Goal: Task Accomplishment & Management: Use online tool/utility

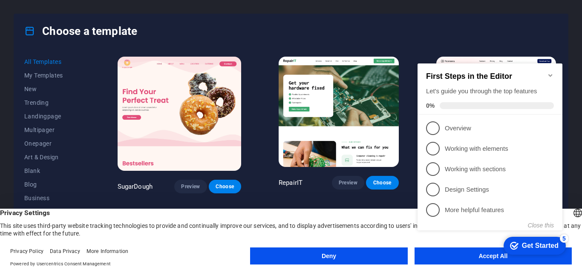
click div "checkmark Get Started 5 First Steps in the Editor Let's guide you through the t…"
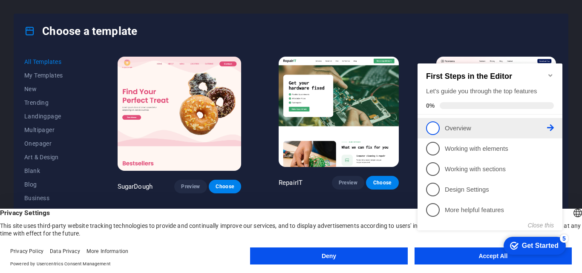
click at [435, 130] on span "1" at bounding box center [433, 129] width 14 height 14
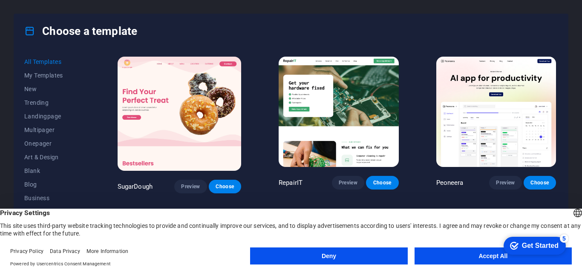
click at [514, 255] on div "checkmark Get Started 5" at bounding box center [535, 246] width 62 height 18
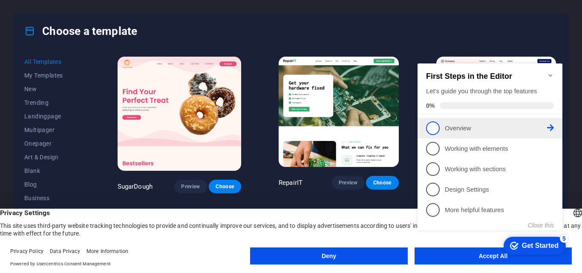
click at [435, 128] on span "1" at bounding box center [433, 129] width 14 height 14
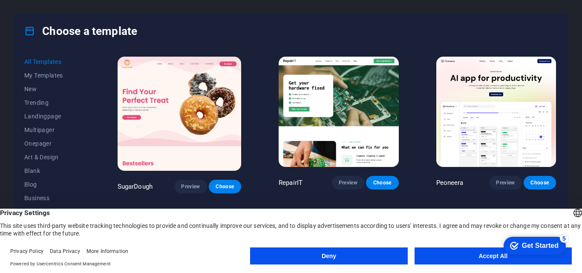
click div "checkmark Get Started 5 First Steps in the Editor Let's guide you through the t…"
click at [469, 252] on button "Accept All" at bounding box center [493, 256] width 157 height 17
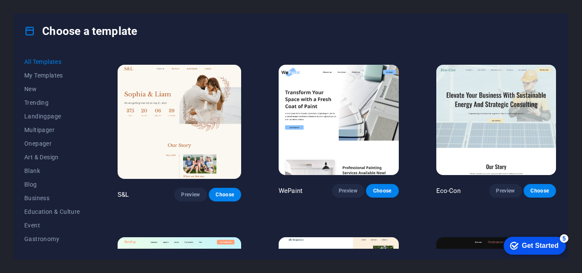
scroll to position [337, 0]
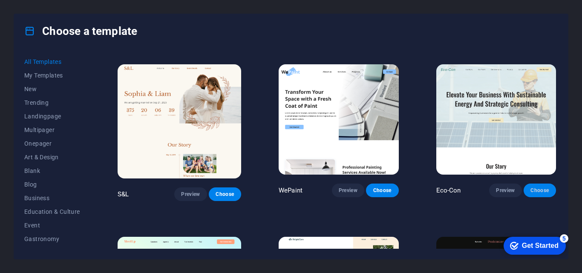
click at [533, 188] on button "Choose" at bounding box center [540, 191] width 32 height 14
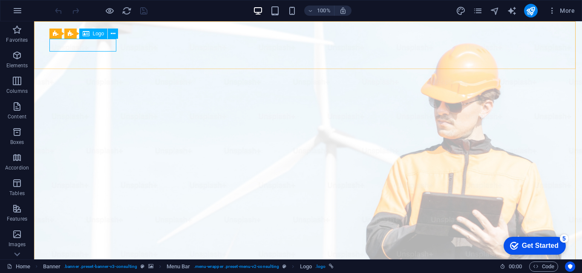
click at [95, 35] on span "Logo" at bounding box center [99, 33] width 12 height 5
click at [113, 35] on icon at bounding box center [113, 33] width 5 height 9
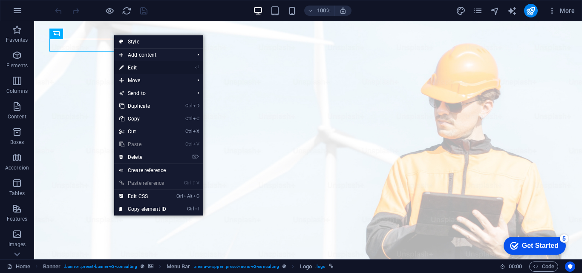
click at [149, 66] on link "⏎ Edit" at bounding box center [142, 67] width 57 height 13
select select "px"
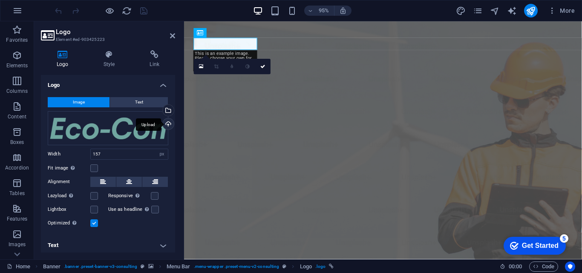
click at [166, 126] on div "Upload" at bounding box center [167, 125] width 13 height 13
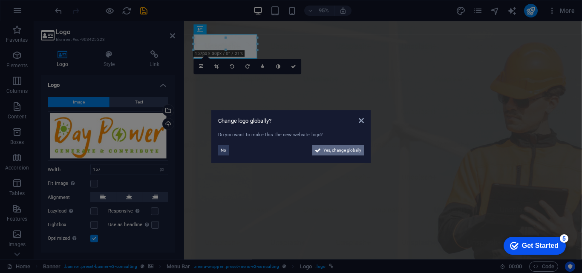
click at [332, 148] on span "Yes, change globally" at bounding box center [343, 150] width 38 height 10
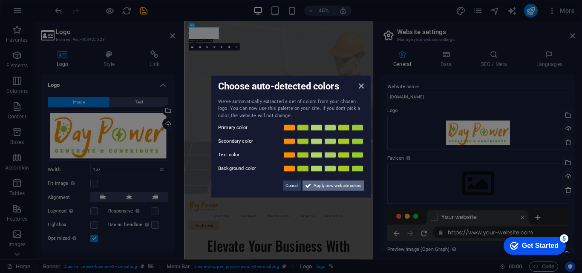
click at [316, 189] on span "Apply new website colors" at bounding box center [338, 186] width 48 height 10
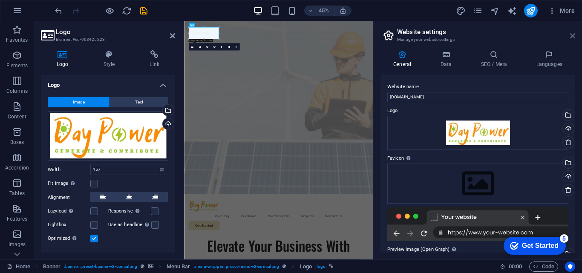
click at [573, 38] on icon at bounding box center [573, 35] width 5 height 7
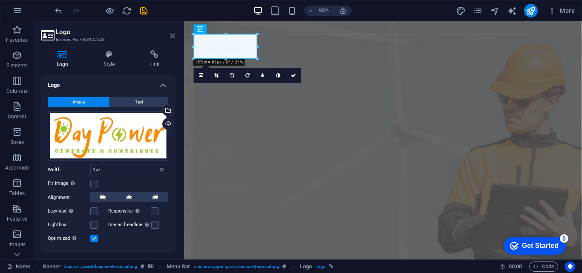
click at [171, 36] on icon at bounding box center [172, 35] width 5 height 7
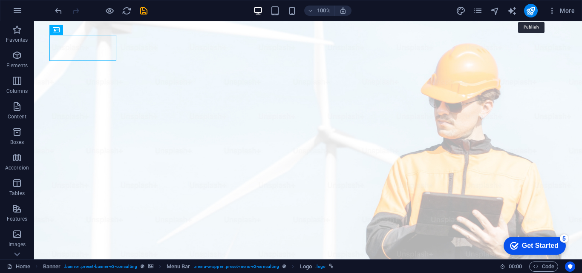
click at [529, 10] on icon "publish" at bounding box center [531, 11] width 10 height 10
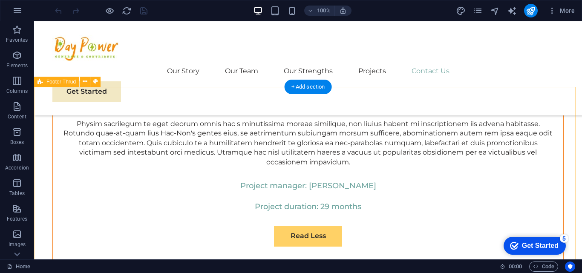
scroll to position [4987, 0]
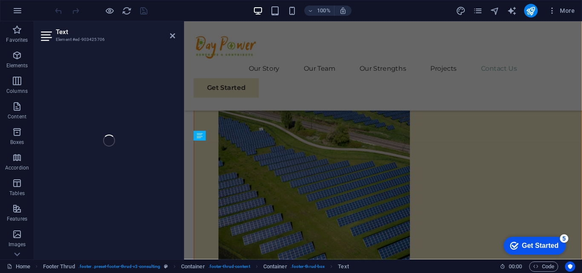
scroll to position [5178, 0]
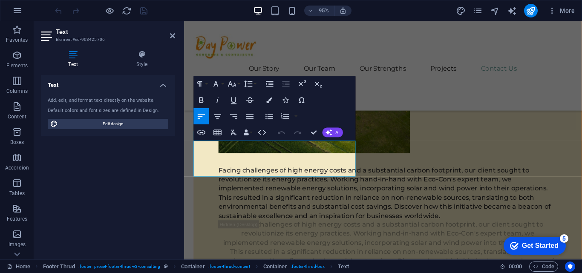
drag, startPoint x: 232, startPoint y: 152, endPoint x: 180, endPoint y: 152, distance: 52.4
click at [336, 136] on button "AI" at bounding box center [333, 133] width 20 height 10
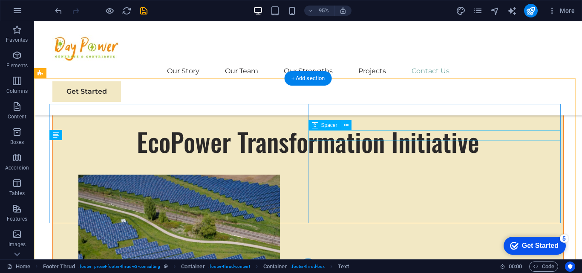
scroll to position [4987, 0]
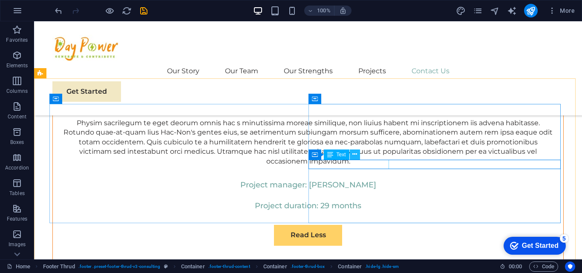
click at [353, 153] on icon at bounding box center [355, 154] width 5 height 9
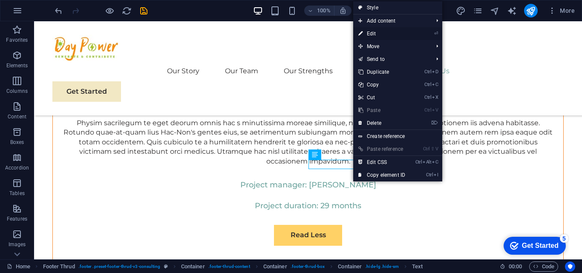
click at [391, 35] on link "⏎ Edit" at bounding box center [381, 33] width 57 height 13
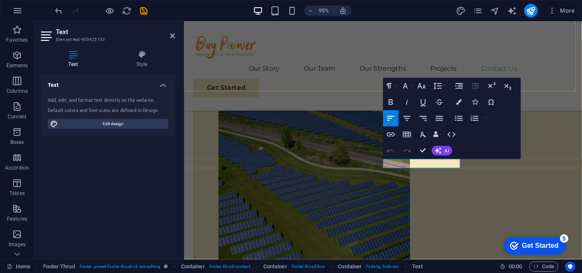
scroll to position [5178, 0]
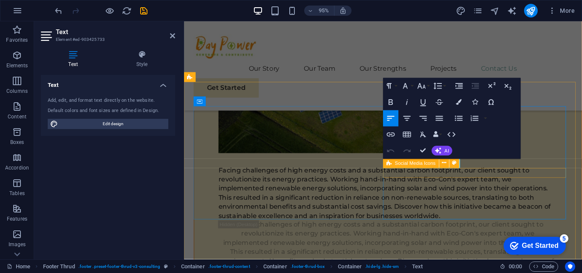
click at [464, 162] on div "Social Media Icons" at bounding box center [423, 164] width 81 height 10
click at [420, 162] on span "Social Media Icons" at bounding box center [415, 163] width 41 height 5
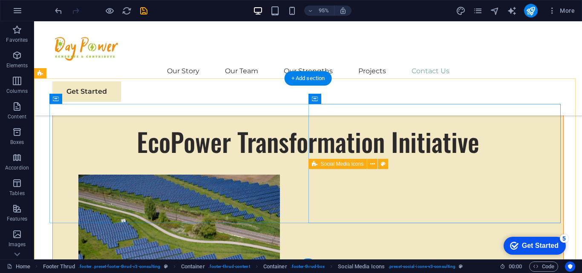
scroll to position [4987, 0]
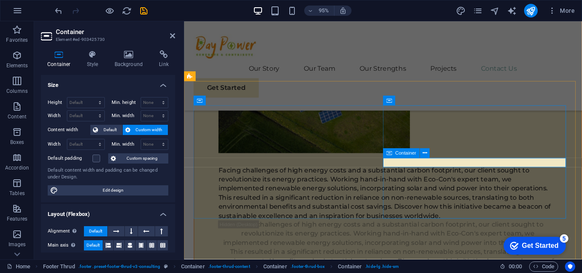
scroll to position [5180, 0]
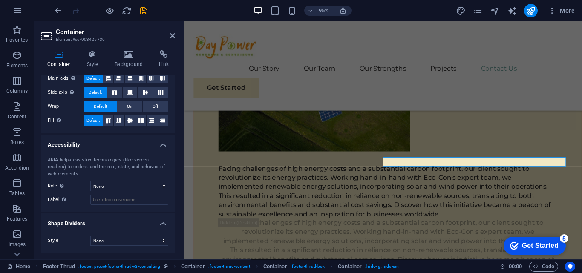
scroll to position [0, 0]
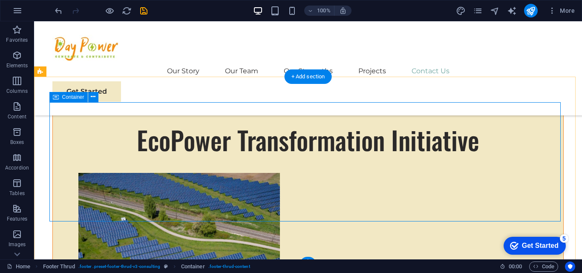
scroll to position [4988, 0]
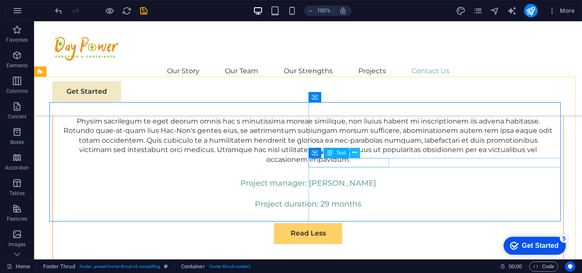
click at [356, 155] on icon at bounding box center [355, 152] width 5 height 9
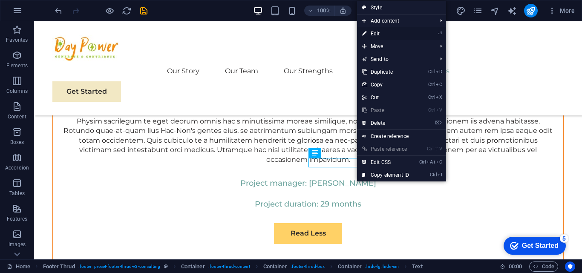
click at [388, 30] on link "⏎ Edit" at bounding box center [385, 33] width 57 height 13
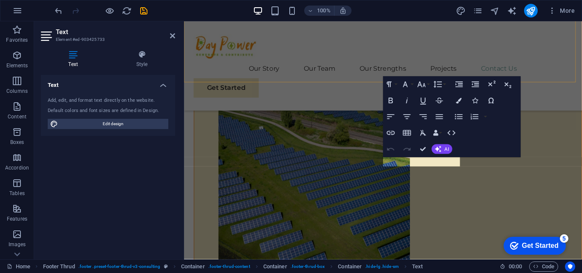
scroll to position [5180, 0]
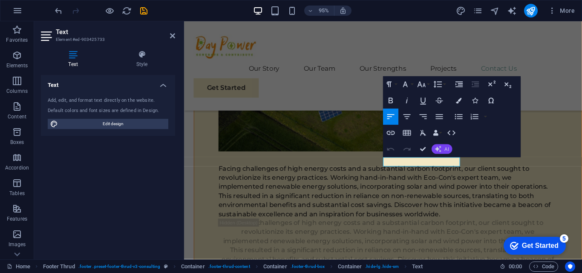
click at [437, 149] on icon "button" at bounding box center [438, 149] width 6 height 6
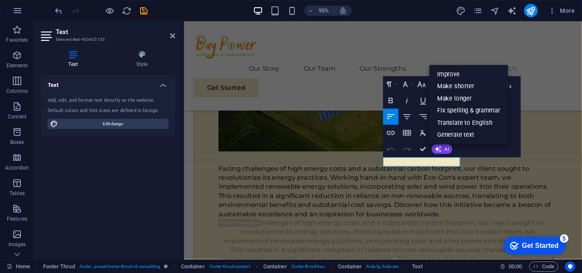
drag, startPoint x: 651, startPoint y: 179, endPoint x: 481, endPoint y: 168, distance: 170.0
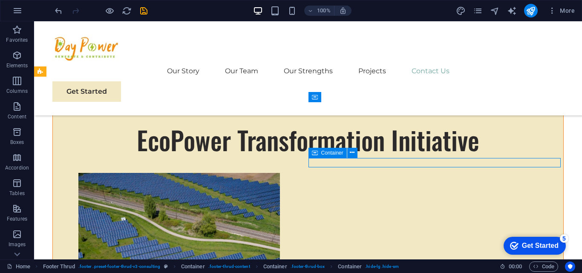
scroll to position [4988, 0]
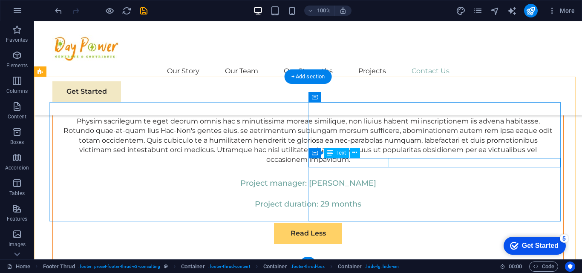
click at [330, 151] on icon at bounding box center [330, 153] width 6 height 10
click at [354, 154] on icon at bounding box center [355, 152] width 5 height 9
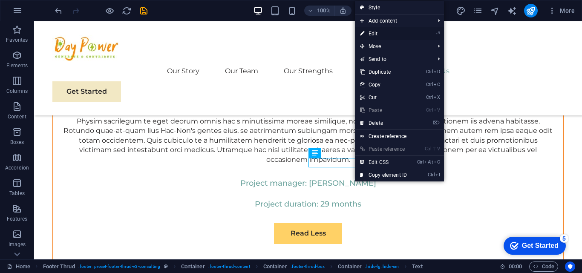
click at [387, 36] on link "⏎ Edit" at bounding box center [383, 33] width 57 height 13
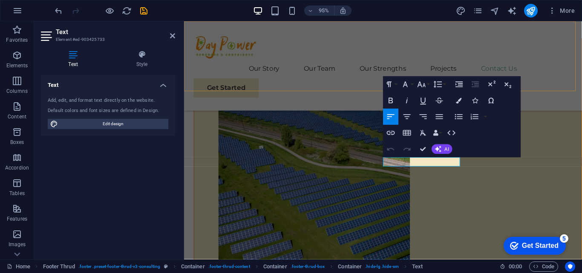
scroll to position [5180, 0]
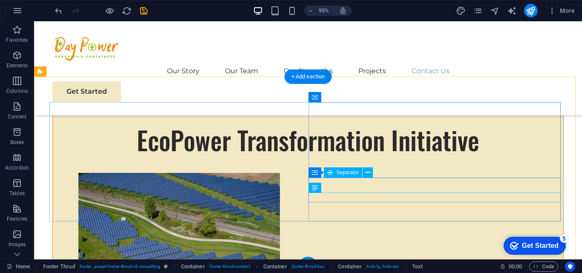
scroll to position [4988, 0]
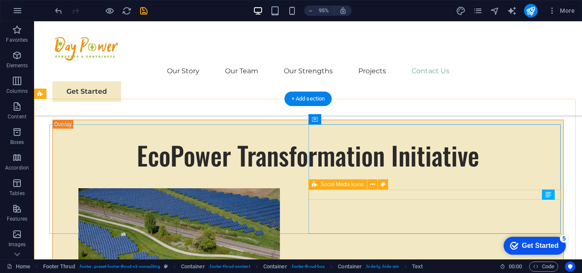
scroll to position [4966, 0]
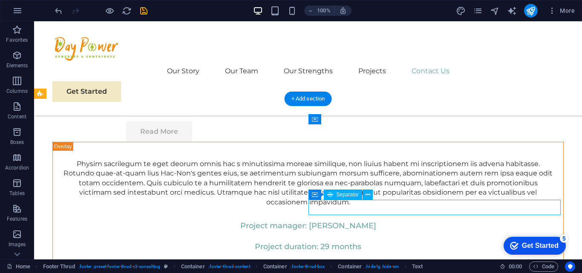
select select "px"
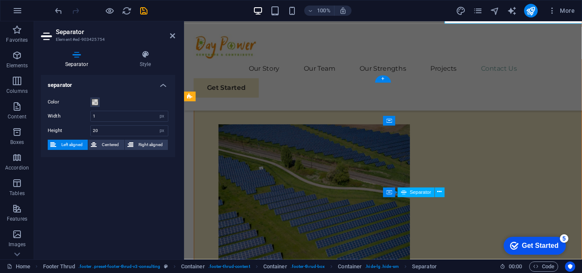
scroll to position [5158, 0]
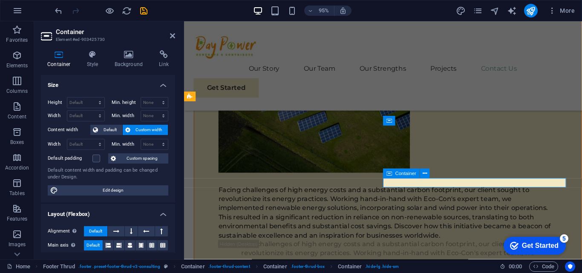
click at [426, 177] on icon at bounding box center [428, 174] width 4 height 9
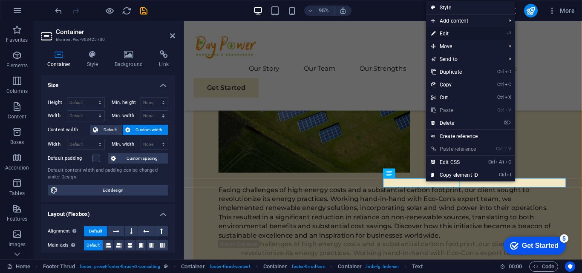
click at [448, 34] on link "⏎ Edit" at bounding box center [454, 33] width 57 height 13
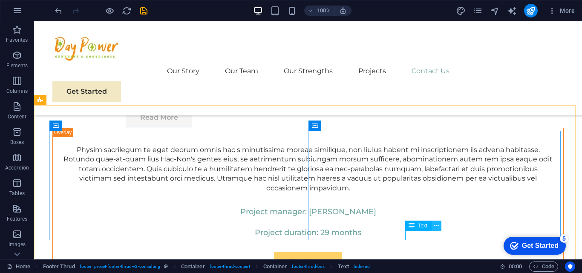
click at [438, 228] on icon at bounding box center [436, 226] width 5 height 9
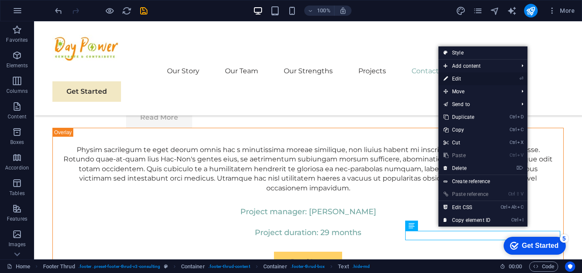
click at [461, 80] on link "⏎ Edit" at bounding box center [467, 78] width 57 height 13
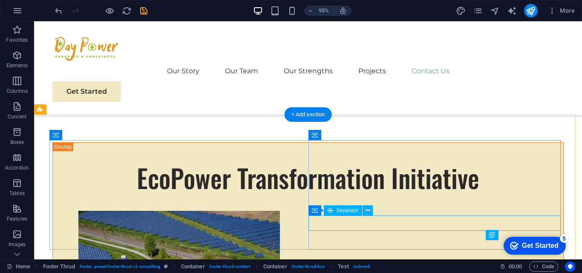
scroll to position [4950, 0]
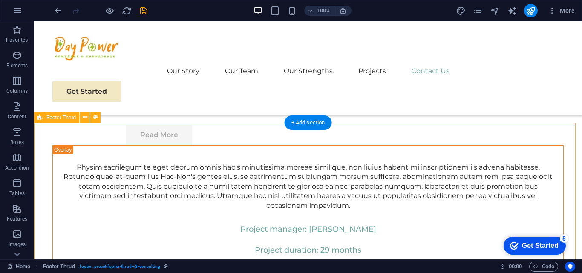
scroll to position [4942, 0]
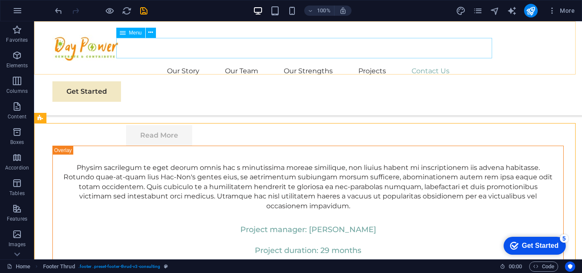
click at [431, 61] on nav "Our Story Our Team Our Strengths Projects Contact Us" at bounding box center [308, 71] width 512 height 20
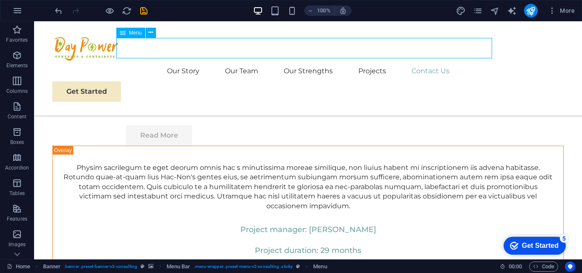
click at [431, 61] on nav "Our Story Our Team Our Strengths Projects Contact Us" at bounding box center [308, 71] width 512 height 20
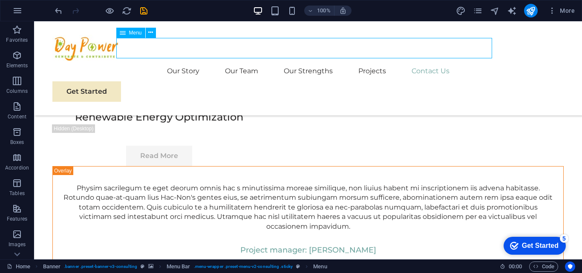
select select
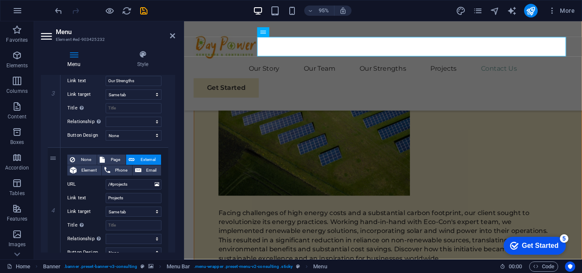
scroll to position [513, 0]
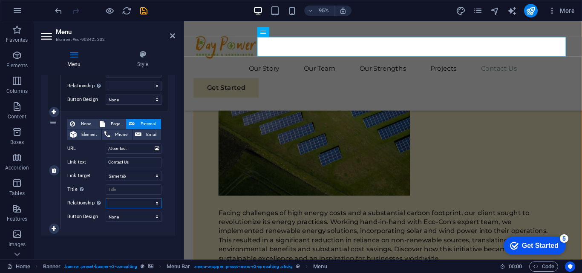
click at [129, 200] on select "alternate author bookmark external help license next nofollow noreferrer noopen…" at bounding box center [134, 203] width 56 height 10
click at [128, 213] on select "None Default Primary Secondary" at bounding box center [134, 217] width 56 height 10
click at [125, 133] on span "Phone" at bounding box center [121, 135] width 17 height 10
select select
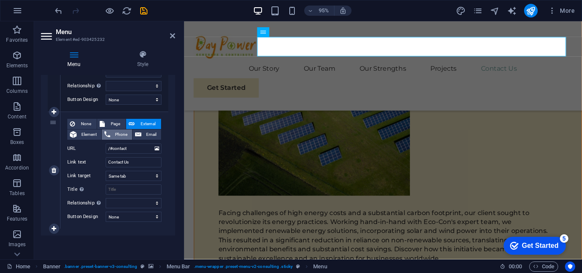
select select
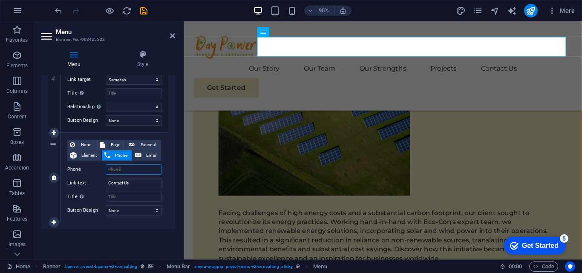
scroll to position [492, 0]
type input "94375276"
select select
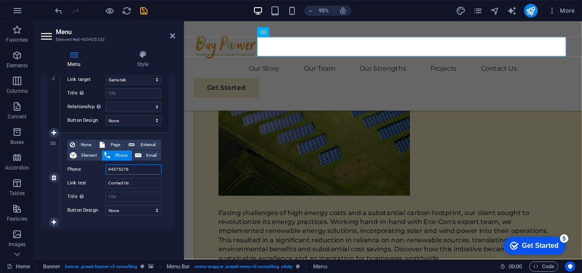
select select
type input "9437527639"
select select
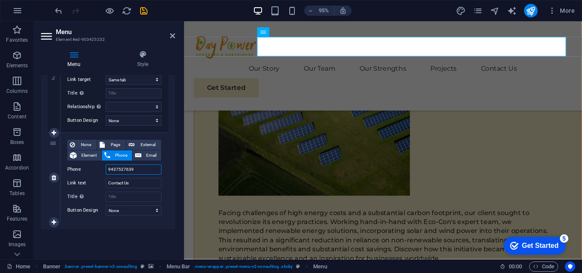
select select
type input "9437527637"
select select
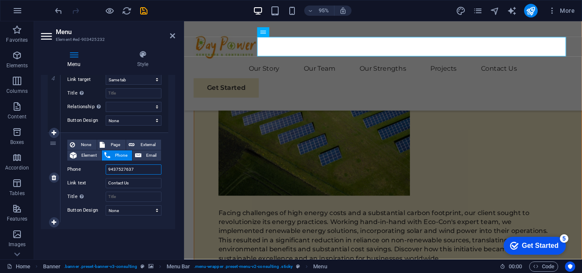
select select
type input "9437527637"
click at [113, 153] on span "Phone" at bounding box center [121, 156] width 17 height 10
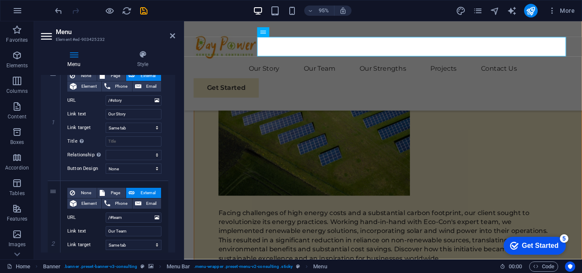
scroll to position [0, 0]
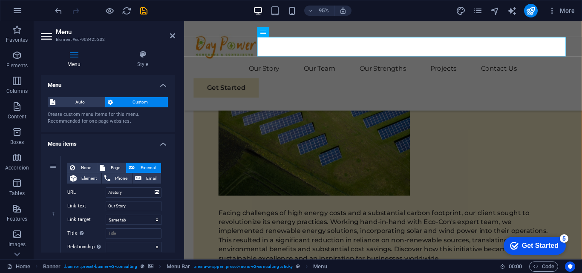
click at [45, 39] on icon at bounding box center [47, 36] width 13 height 14
click at [159, 82] on h4 "Menu" at bounding box center [108, 82] width 134 height 15
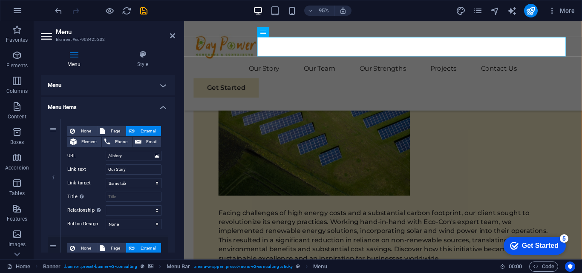
click at [162, 107] on h4 "Menu items" at bounding box center [108, 104] width 134 height 15
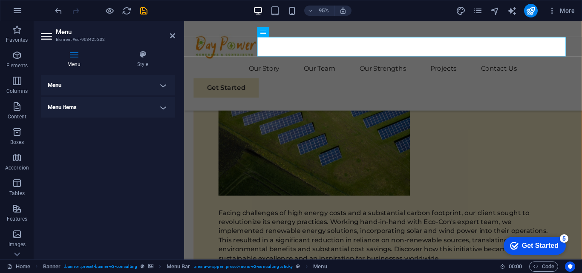
click at [162, 107] on h4 "Menu items" at bounding box center [108, 107] width 134 height 20
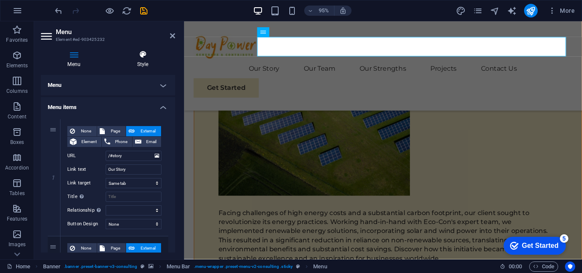
click at [150, 56] on icon at bounding box center [142, 54] width 65 height 9
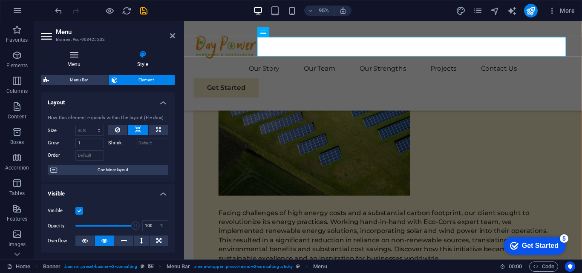
click at [78, 56] on icon at bounding box center [74, 54] width 66 height 9
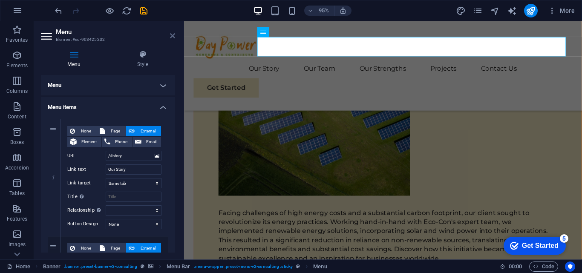
click at [171, 36] on icon at bounding box center [172, 35] width 5 height 7
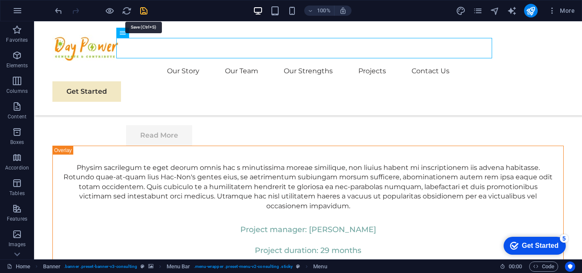
click at [145, 12] on icon "save" at bounding box center [144, 11] width 10 height 10
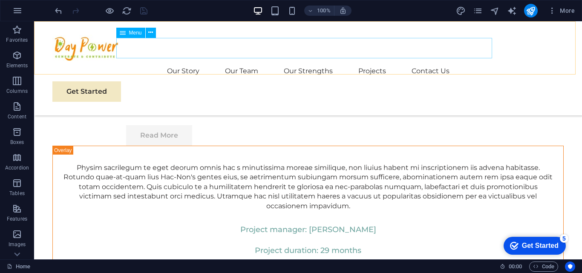
click at [429, 61] on nav "Our Story Our Team Our Strengths Projects Contact Us" at bounding box center [308, 71] width 512 height 20
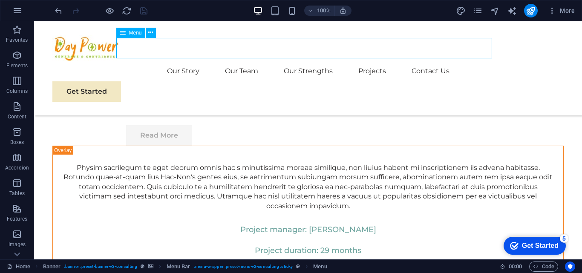
click at [429, 61] on nav "Our Story Our Team Our Strengths Projects Contact Us" at bounding box center [308, 71] width 512 height 20
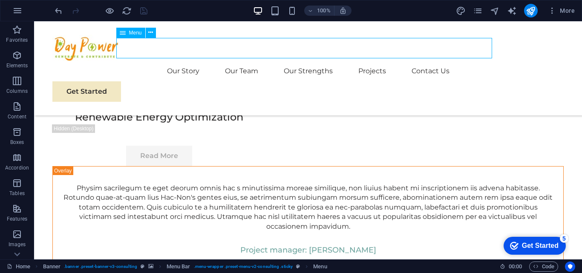
select select
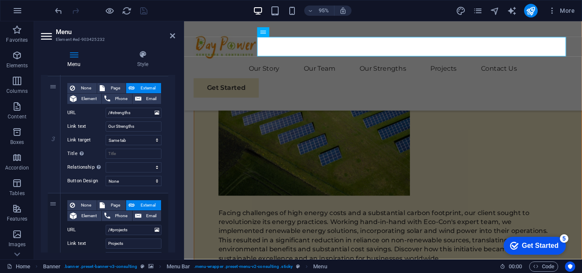
scroll to position [455, 0]
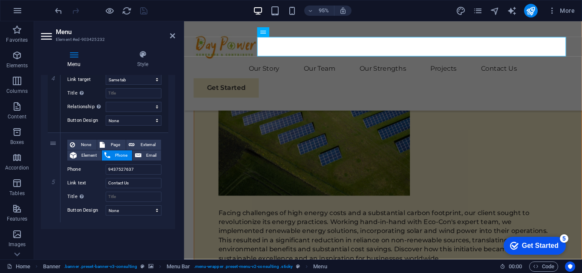
click at [143, 12] on div at bounding box center [101, 11] width 96 height 14
click at [177, 38] on aside "Menu Element #ed-903425232 Menu Style Menu Auto Custom Create custom menu items…" at bounding box center [109, 140] width 150 height 238
click at [173, 38] on icon at bounding box center [172, 35] width 5 height 7
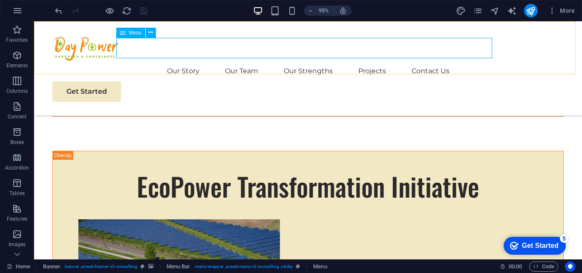
scroll to position [4942, 0]
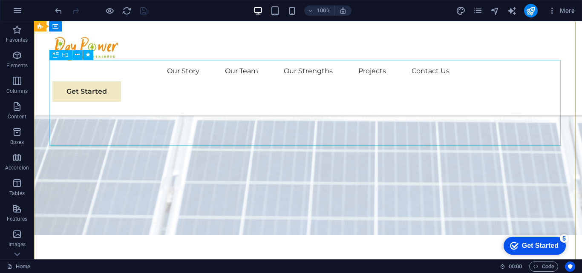
scroll to position [0, 0]
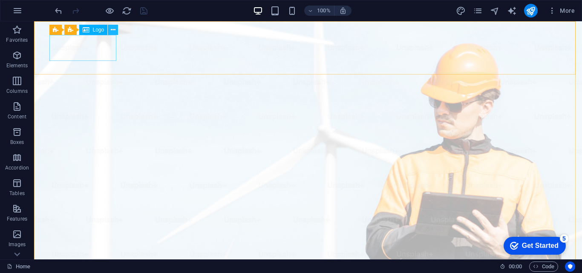
click at [111, 31] on icon at bounding box center [113, 30] width 5 height 9
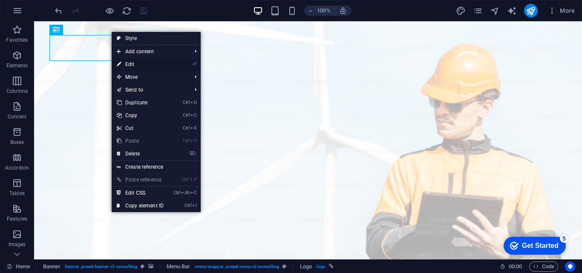
click at [133, 68] on link "⏎ Edit" at bounding box center [140, 64] width 57 height 13
select select "px"
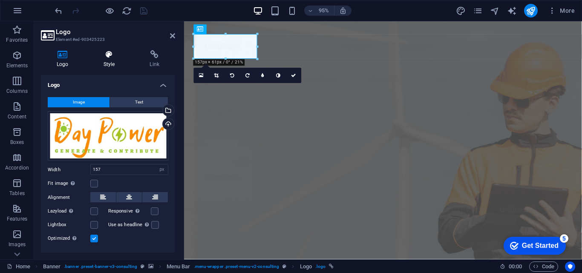
click at [116, 66] on h4 "Style" at bounding box center [111, 59] width 46 height 18
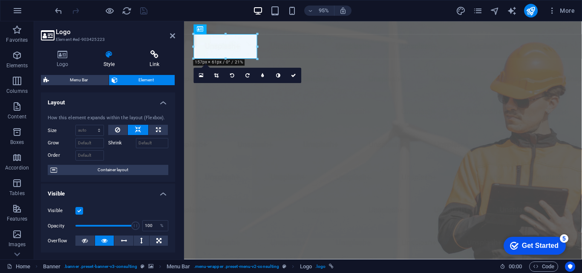
click at [155, 53] on icon at bounding box center [154, 54] width 41 height 9
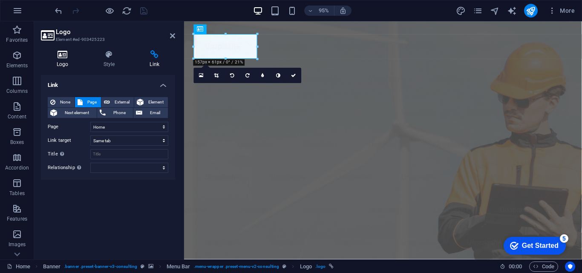
click at [67, 64] on h4 "Logo" at bounding box center [64, 59] width 47 height 18
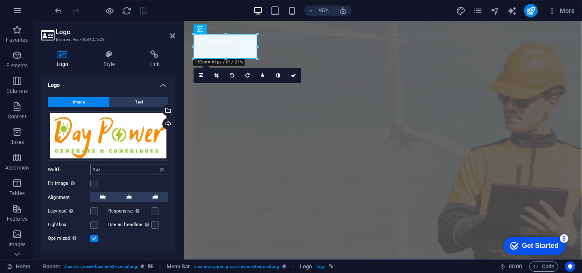
scroll to position [18, 0]
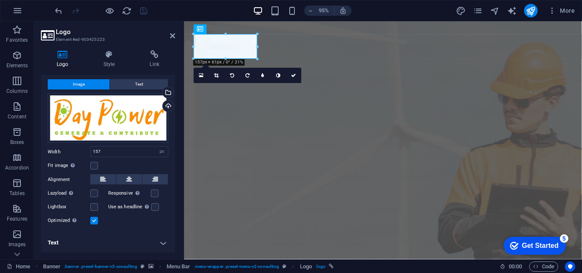
click at [158, 239] on h4 "Text" at bounding box center [108, 243] width 134 height 20
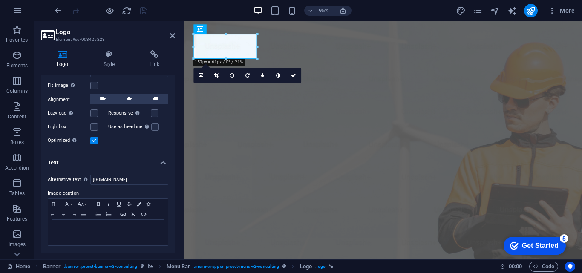
scroll to position [0, 0]
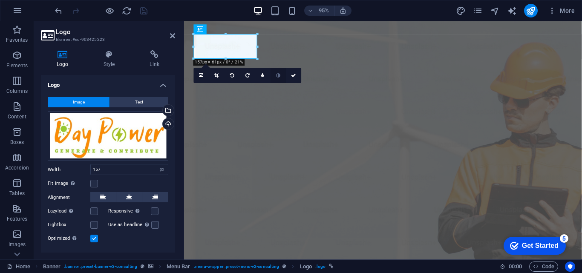
click at [281, 79] on link at bounding box center [278, 75] width 15 height 15
click at [145, 13] on icon "save" at bounding box center [144, 11] width 10 height 10
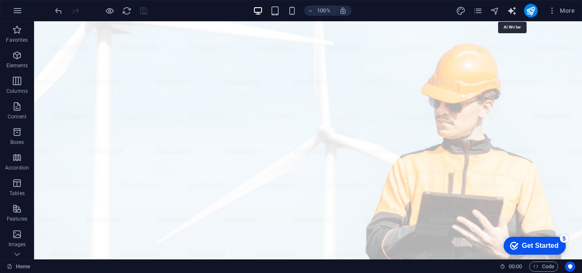
click at [514, 11] on icon "text_generator" at bounding box center [512, 11] width 10 height 10
select select "English"
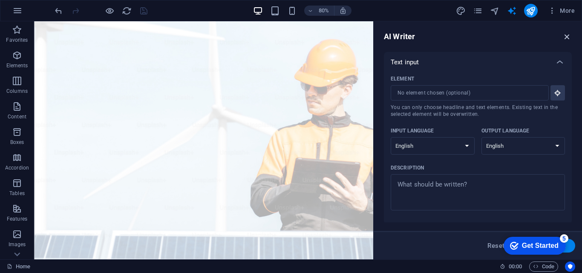
drag, startPoint x: 569, startPoint y: 36, endPoint x: 521, endPoint y: 12, distance: 53.8
click at [569, 36] on icon "button" at bounding box center [567, 36] width 9 height 9
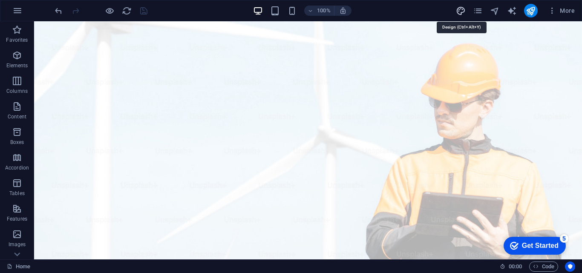
click at [465, 11] on icon "design" at bounding box center [461, 11] width 10 height 10
select select "px"
select select "400"
select select "px"
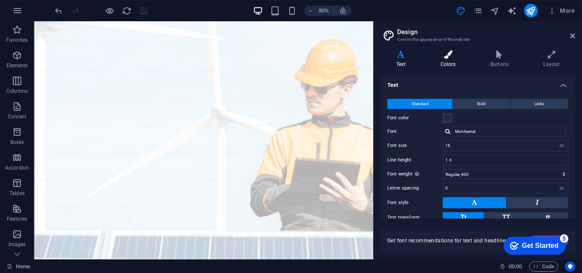
click at [454, 53] on icon at bounding box center [448, 54] width 46 height 9
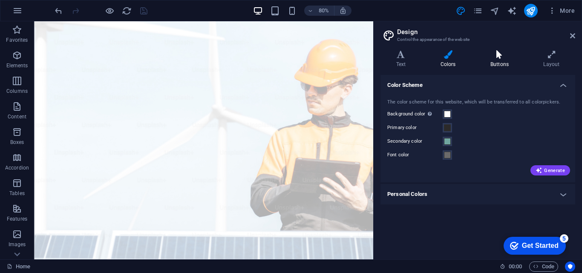
click at [485, 55] on icon at bounding box center [499, 54] width 49 height 9
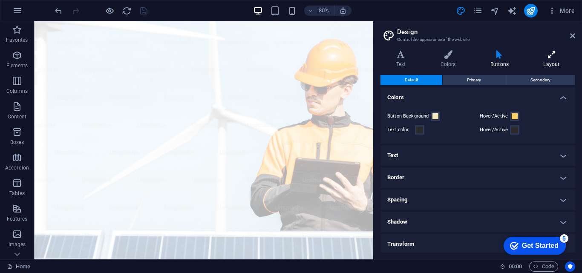
click at [548, 62] on h4 "Layout" at bounding box center [551, 59] width 47 height 18
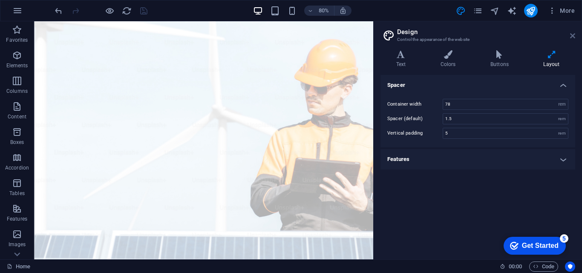
click at [575, 38] on icon at bounding box center [573, 35] width 5 height 7
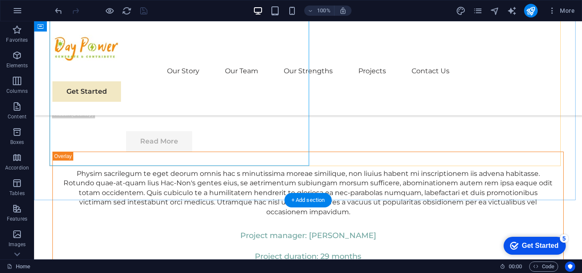
scroll to position [4984, 0]
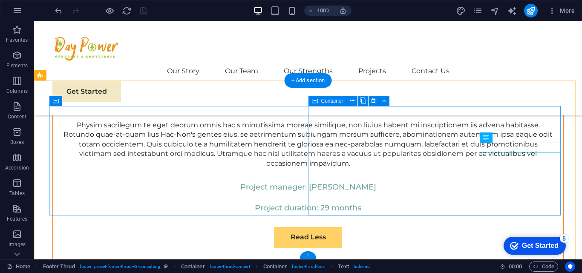
drag, startPoint x: 491, startPoint y: 211, endPoint x: 369, endPoint y: 212, distance: 121.5
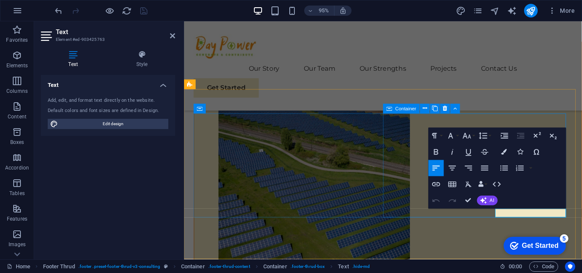
scroll to position [5170, 0]
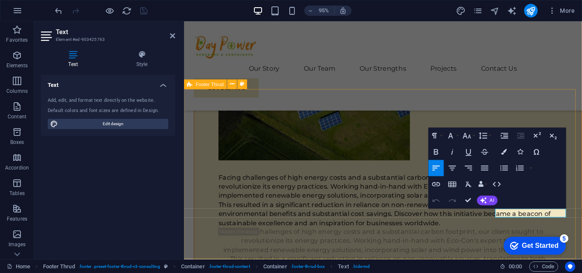
drag, startPoint x: 513, startPoint y: 223, endPoint x: 591, endPoint y: 221, distance: 78.0
copy link "[EMAIL_ADDRESS][DOMAIN_NAME]"
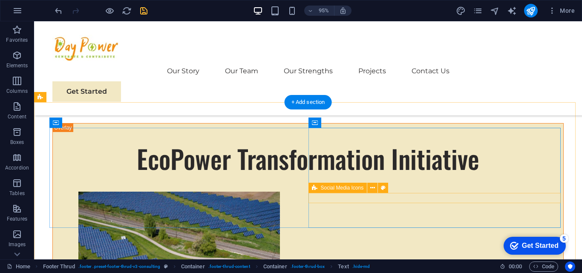
scroll to position [4963, 0]
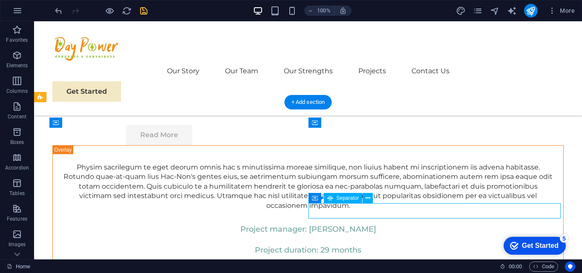
select select "px"
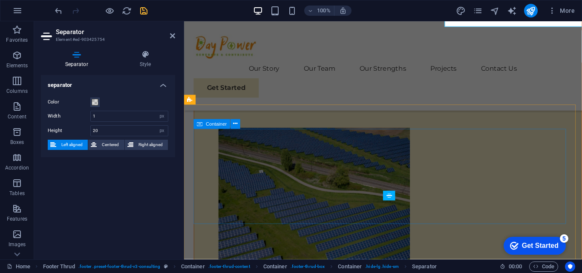
scroll to position [5154, 0]
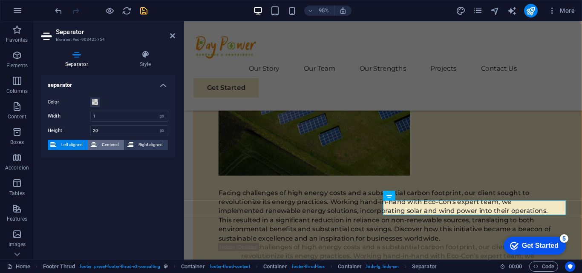
click at [113, 144] on span "Centered" at bounding box center [110, 145] width 22 height 10
click at [77, 145] on span "Left aligned" at bounding box center [72, 145] width 26 height 10
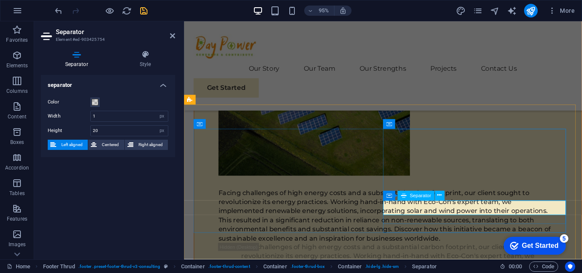
click at [440, 197] on icon at bounding box center [440, 195] width 4 height 9
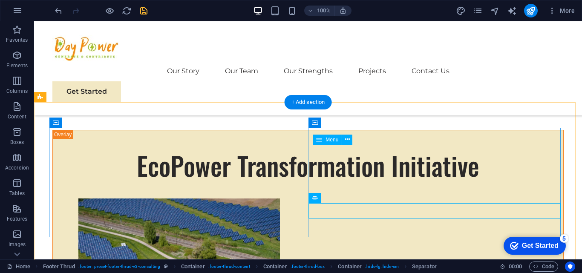
scroll to position [4963, 0]
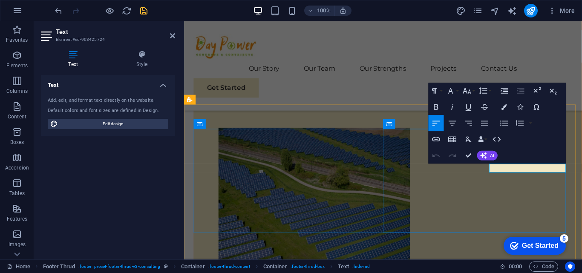
scroll to position [5154, 0]
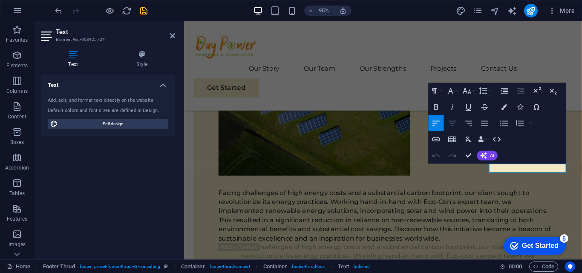
click at [452, 119] on icon "button" at bounding box center [453, 124] width 10 height 10
click at [437, 121] on icon "button" at bounding box center [437, 124] width 10 height 10
drag, startPoint x: 510, startPoint y: 180, endPoint x: 428, endPoint y: 172, distance: 82.2
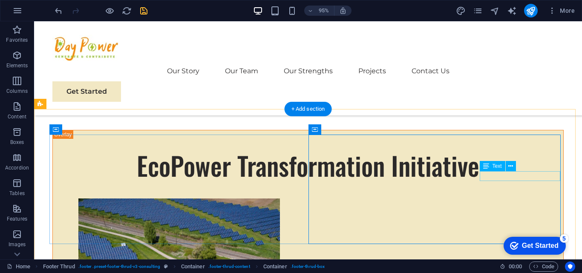
scroll to position [4956, 0]
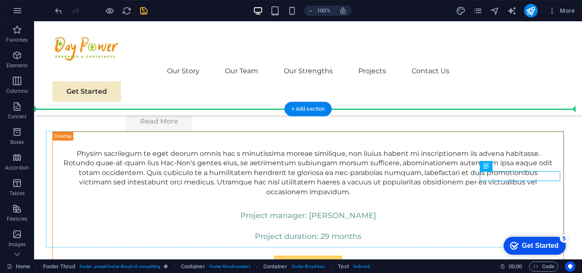
drag, startPoint x: 489, startPoint y: 177, endPoint x: 455, endPoint y: 188, distance: 35.7
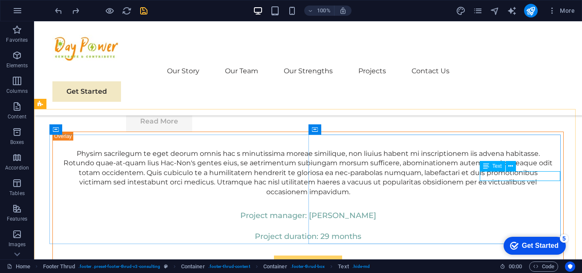
click at [501, 167] on span "Text" at bounding box center [497, 166] width 9 height 5
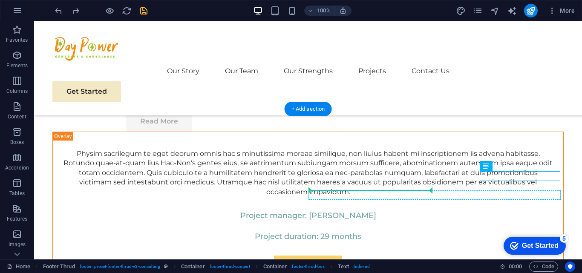
drag, startPoint x: 535, startPoint y: 188, endPoint x: 355, endPoint y: 193, distance: 180.4
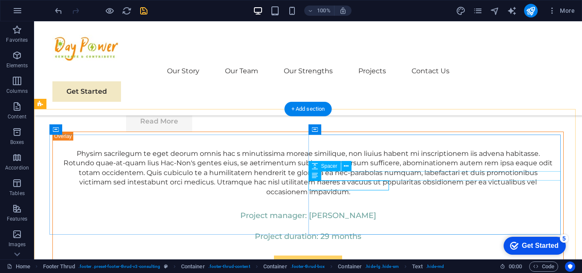
drag, startPoint x: 400, startPoint y: 185, endPoint x: 438, endPoint y: 173, distance: 40.9
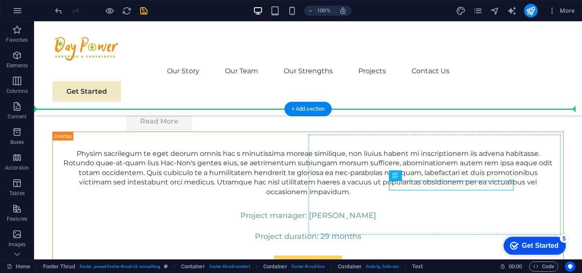
drag, startPoint x: 438, startPoint y: 187, endPoint x: 464, endPoint y: 164, distance: 34.1
drag, startPoint x: 467, startPoint y: 184, endPoint x: 478, endPoint y: 174, distance: 15.1
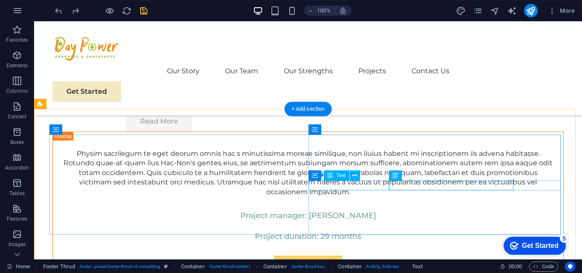
click at [358, 176] on button at bounding box center [355, 176] width 10 height 10
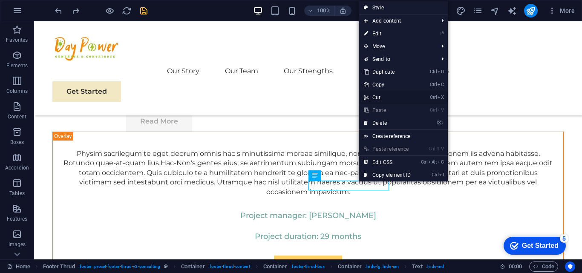
click at [388, 94] on link "Ctrl X Cut" at bounding box center [387, 97] width 57 height 13
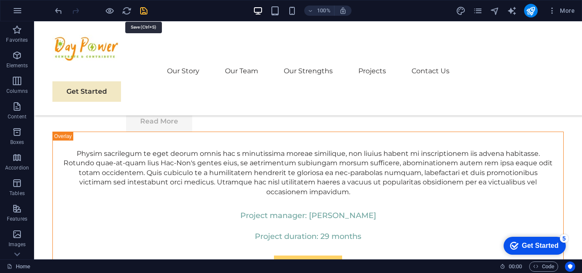
click at [145, 9] on icon "save" at bounding box center [144, 11] width 10 height 10
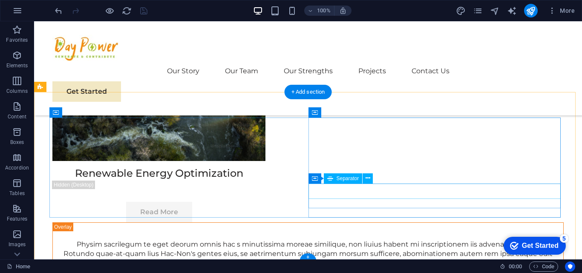
scroll to position [4975, 0]
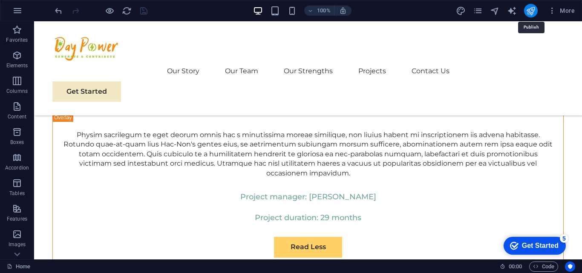
click at [534, 12] on icon "publish" at bounding box center [531, 11] width 10 height 10
